Goal: Use online tool/utility: Use online tool/utility

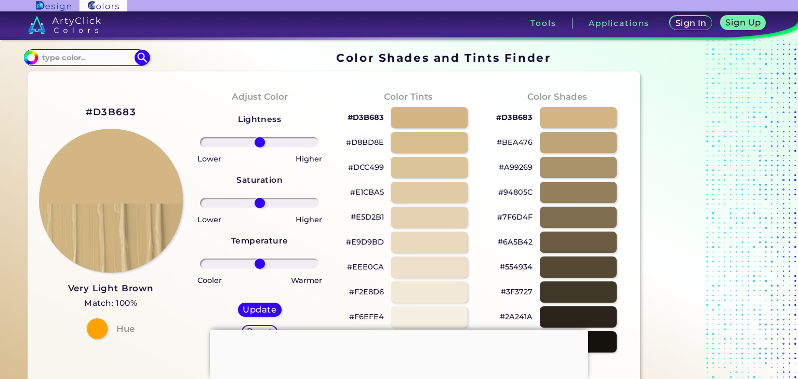
click at [256, 140] on input "range" at bounding box center [259, 142] width 119 height 10
click at [254, 140] on input "range" at bounding box center [259, 142] width 119 height 10
click at [262, 138] on input "range" at bounding box center [259, 142] width 119 height 10
type input "-10"
click at [253, 139] on input "range" at bounding box center [259, 142] width 119 height 10
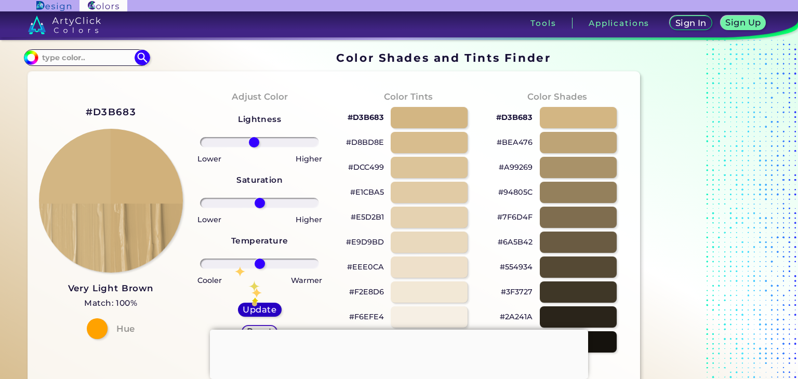
click at [253, 311] on h5 "Update" at bounding box center [260, 309] width 34 height 9
type input "#d1b17b"
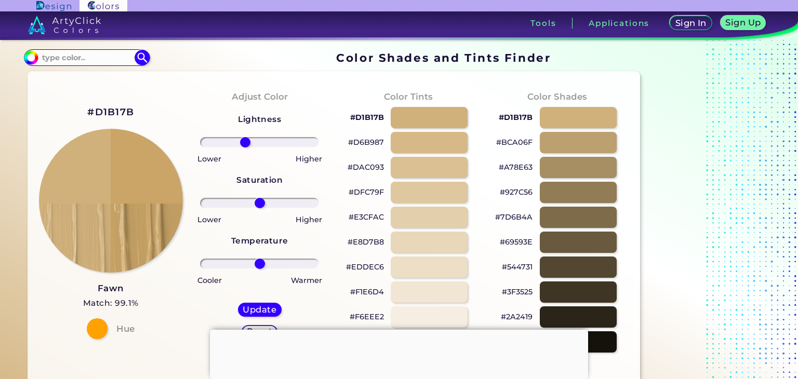
click at [245, 142] on input "range" at bounding box center [259, 142] width 119 height 10
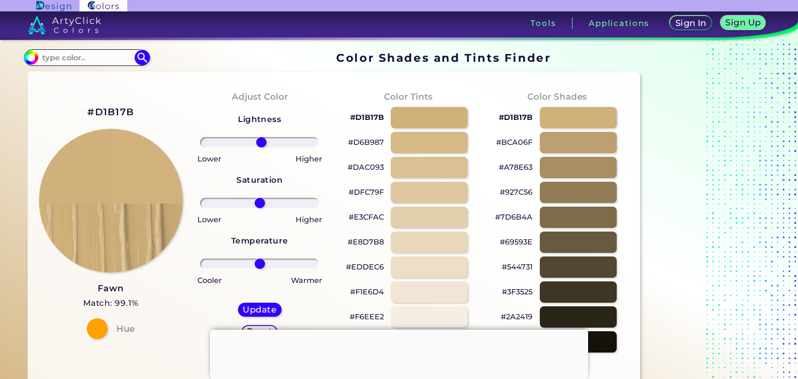
click at [261, 143] on input "range" at bounding box center [259, 142] width 119 height 10
click at [265, 143] on input "range" at bounding box center [259, 142] width 119 height 10
type input "12"
click at [266, 142] on input "range" at bounding box center [259, 142] width 119 height 10
